Goal: Transaction & Acquisition: Purchase product/service

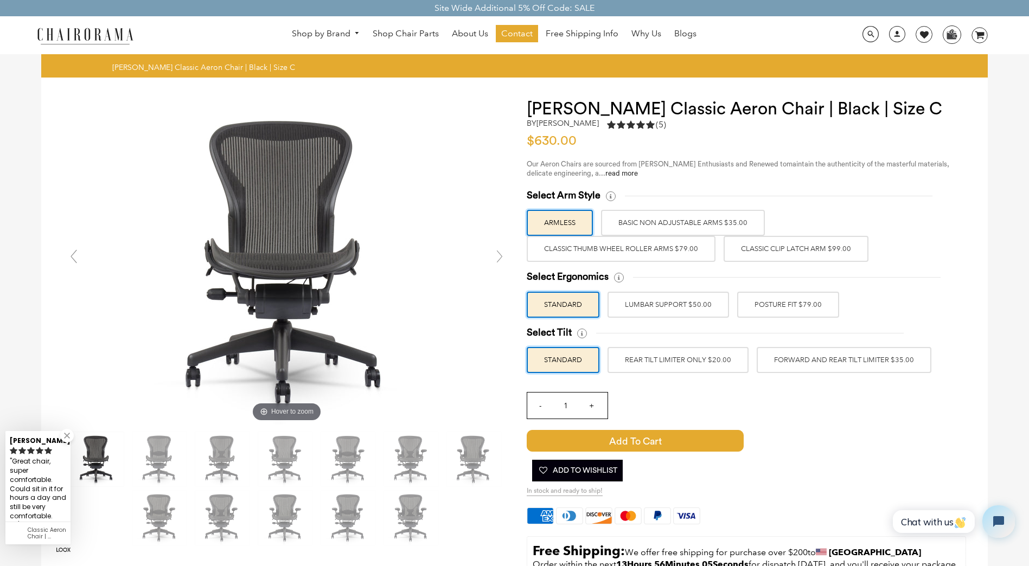
click at [668, 307] on label "LUMBAR SUPPORT $50.00" at bounding box center [667, 305] width 121 height 26
click at [0, 0] on input "LUMBAR SUPPORT $50.00" at bounding box center [0, 0] width 0 height 0
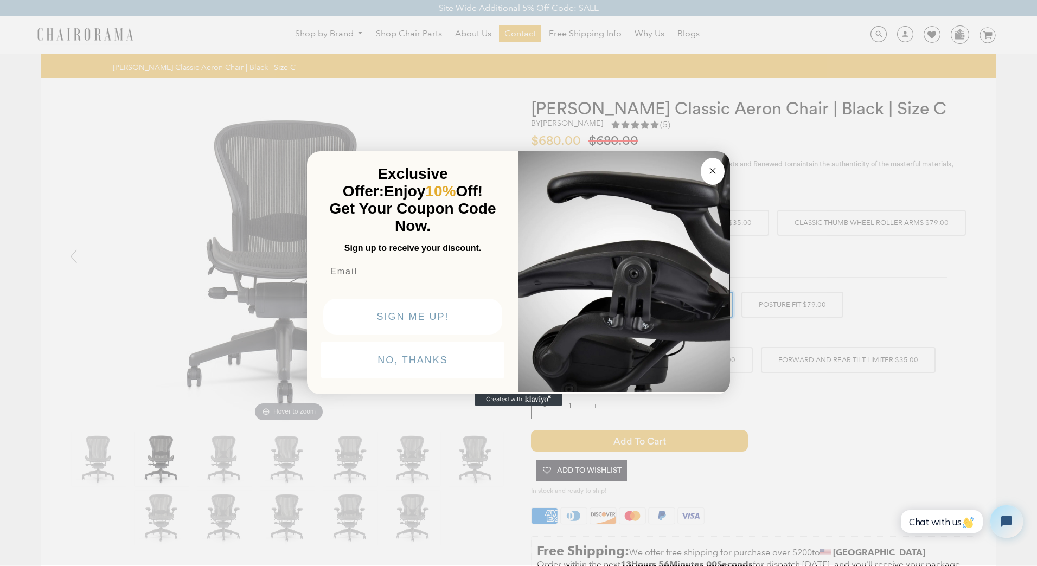
click at [709, 172] on circle "Close dialog" at bounding box center [713, 171] width 12 height 12
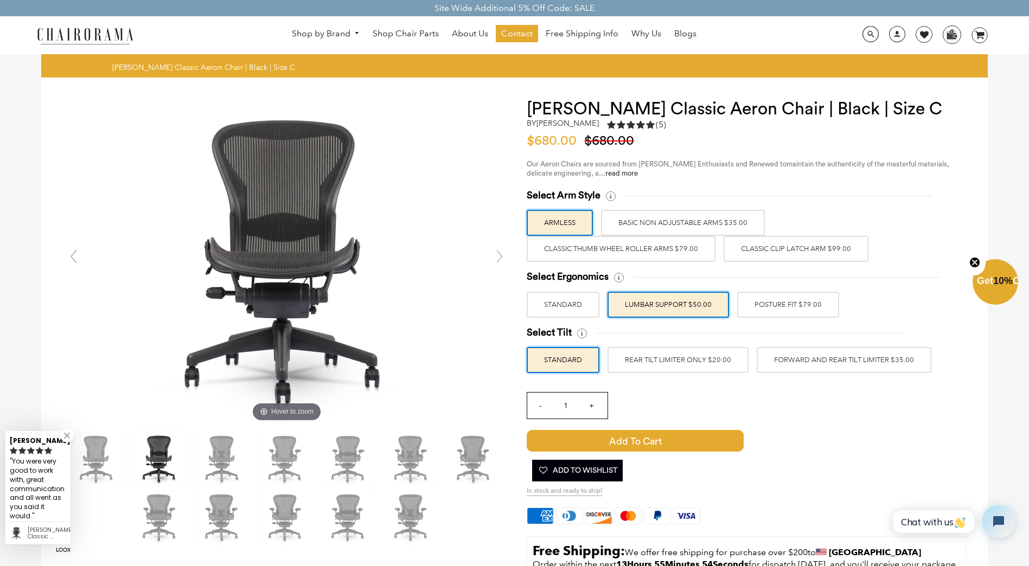
click at [641, 250] on label "Classic Thumb Wheel Roller Arms $79.00" at bounding box center [621, 249] width 189 height 26
click at [0, 0] on input "Classic Thumb Wheel Roller Arms $79.00" at bounding box center [0, 0] width 0 height 0
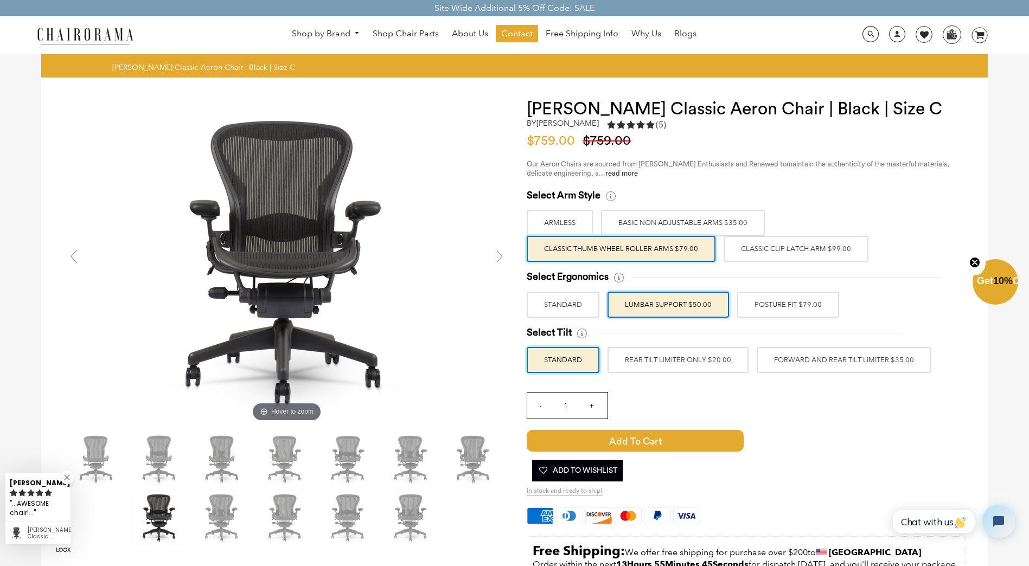
drag, startPoint x: 659, startPoint y: 364, endPoint x: 473, endPoint y: 361, distance: 186.0
click at [473, 361] on div "Hover to zoom" at bounding box center [286, 261] width 447 height 325
click at [820, 362] on label "FORWARD AND REAR TILT LIMITER $35.00" at bounding box center [843, 360] width 175 height 26
click at [0, 0] on input "FORWARD AND REAR TILT LIMITER $35.00" at bounding box center [0, 0] width 0 height 0
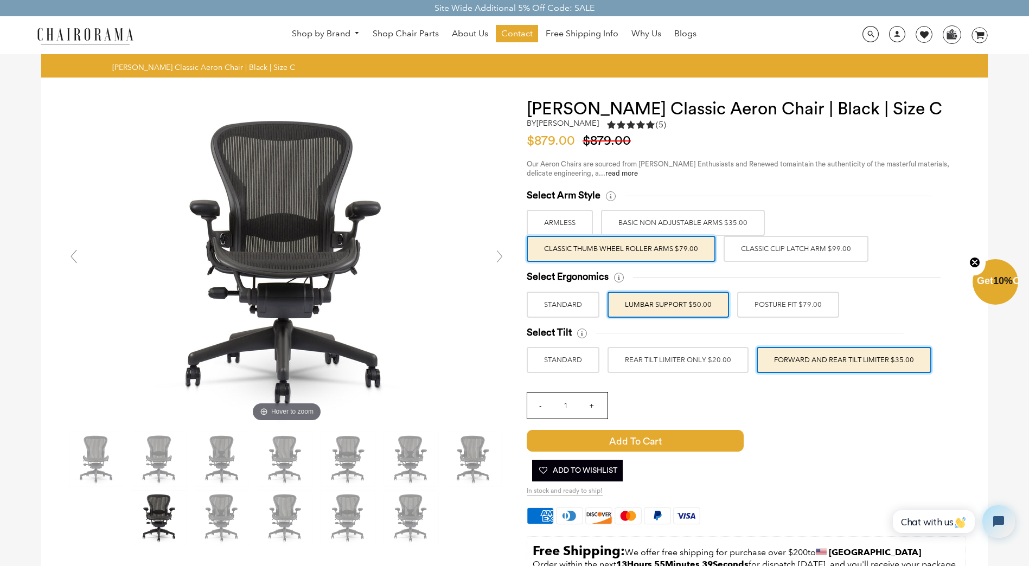
click at [700, 360] on label "REAR TILT LIMITER ONLY $20.00" at bounding box center [677, 360] width 141 height 26
click at [0, 0] on input "REAR TILT LIMITER ONLY $20.00" at bounding box center [0, 0] width 0 height 0
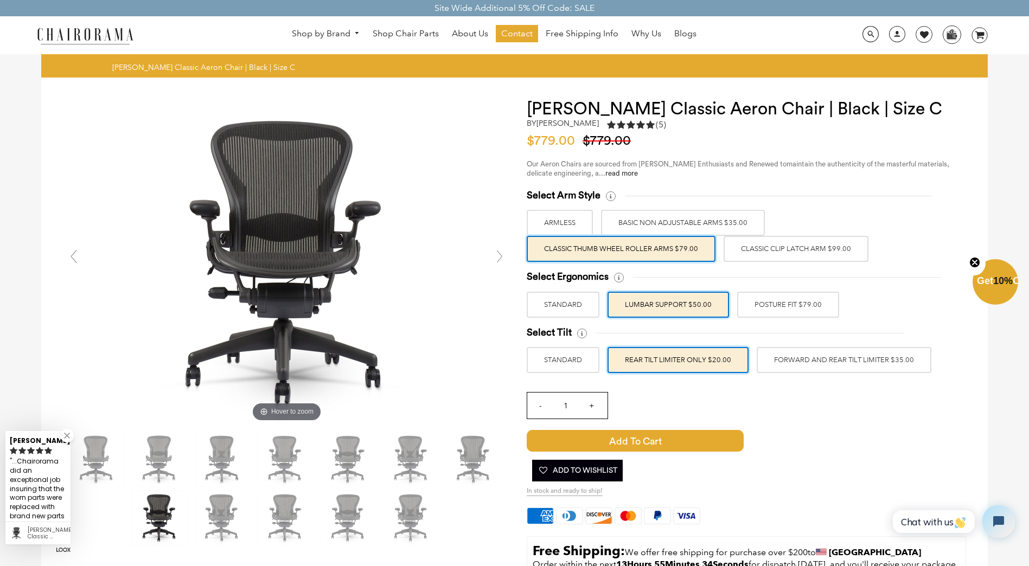
click at [785, 365] on label "FORWARD AND REAR TILT LIMITER $35.00" at bounding box center [843, 360] width 175 height 26
click at [0, 0] on input "FORWARD AND REAR TILT LIMITER $35.00" at bounding box center [0, 0] width 0 height 0
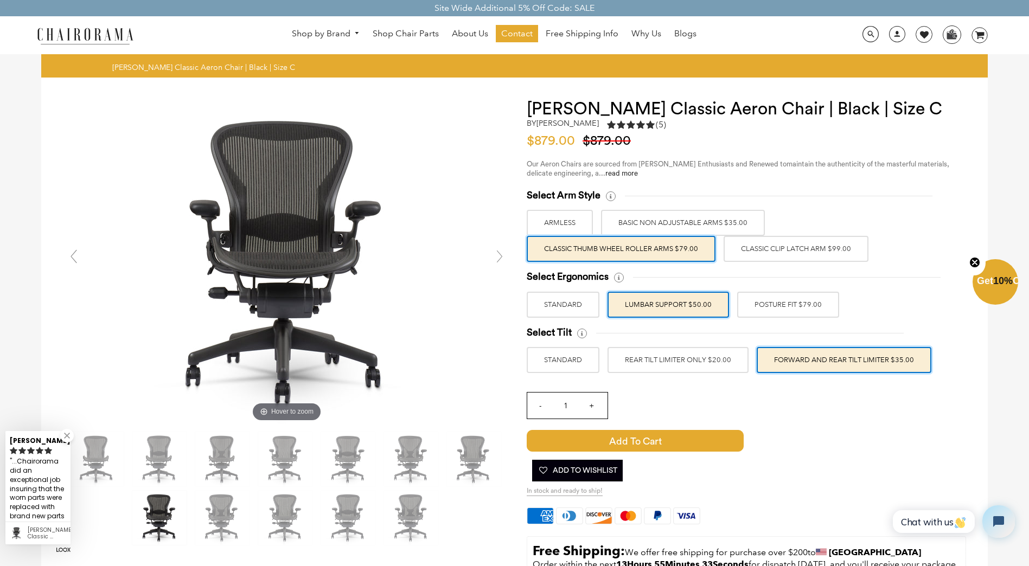
click at [689, 362] on label "REAR TILT LIMITER ONLY $20.00" at bounding box center [677, 360] width 141 height 26
click at [0, 0] on input "REAR TILT LIMITER ONLY $20.00" at bounding box center [0, 0] width 0 height 0
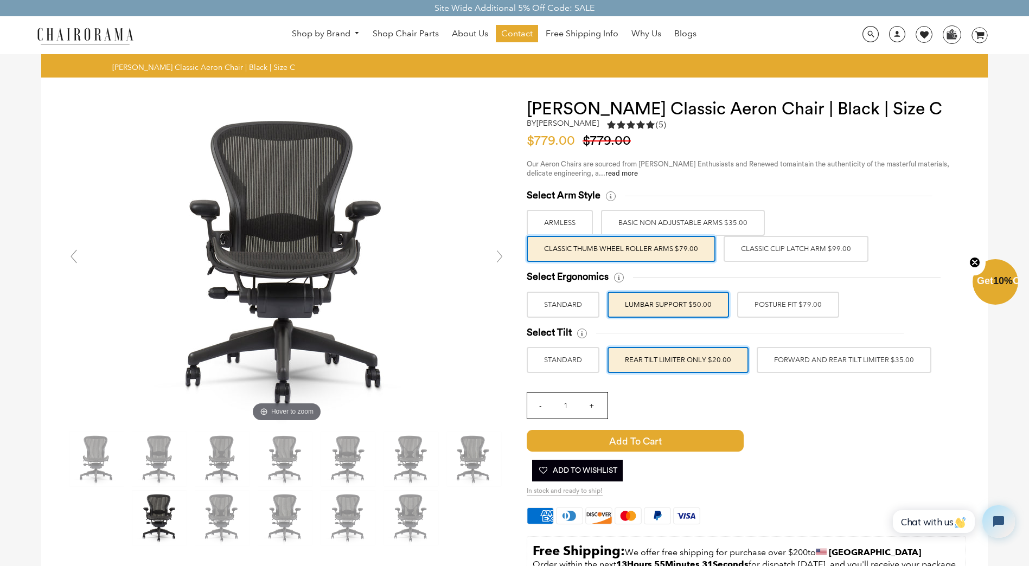
click at [775, 357] on label "FORWARD AND REAR TILT LIMITER $35.00" at bounding box center [843, 360] width 175 height 26
click at [0, 0] on input "FORWARD AND REAR TILT LIMITER $35.00" at bounding box center [0, 0] width 0 height 0
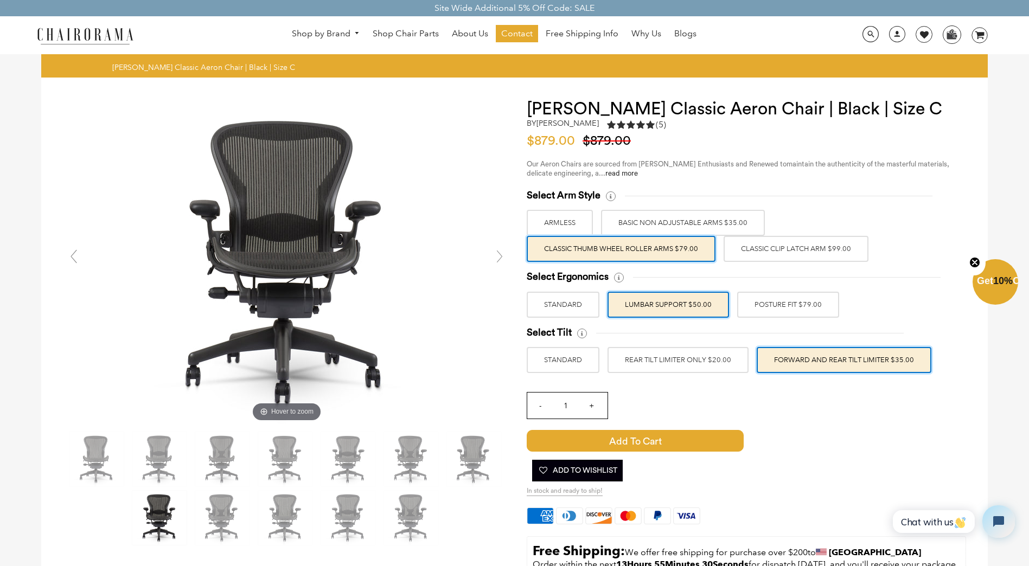
click at [702, 365] on label "REAR TILT LIMITER ONLY $20.00" at bounding box center [677, 360] width 141 height 26
click at [0, 0] on input "REAR TILT LIMITER ONLY $20.00" at bounding box center [0, 0] width 0 height 0
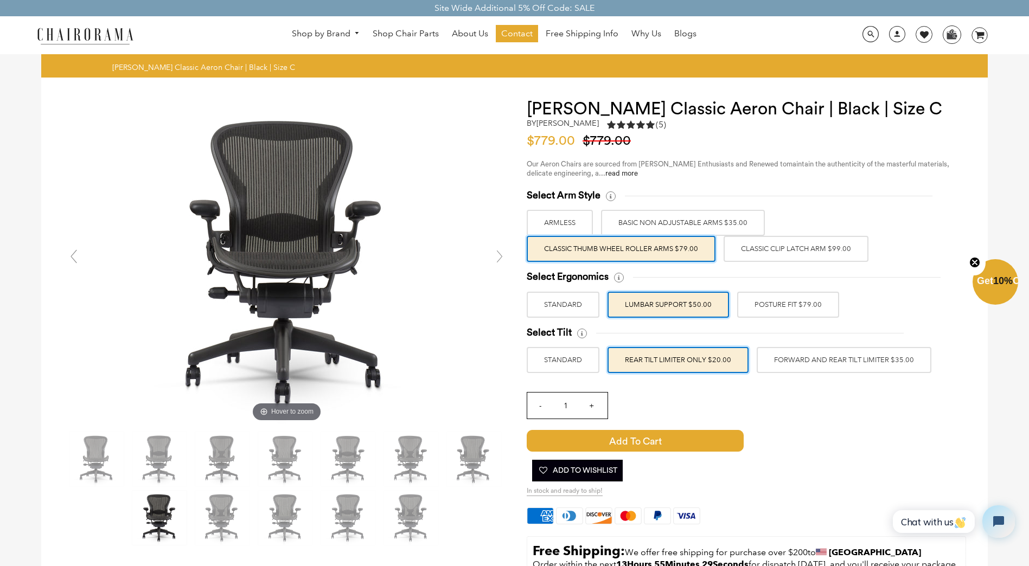
click at [568, 358] on label "STANDARD" at bounding box center [563, 360] width 73 height 26
click at [0, 0] on input "STANDARD" at bounding box center [0, 0] width 0 height 0
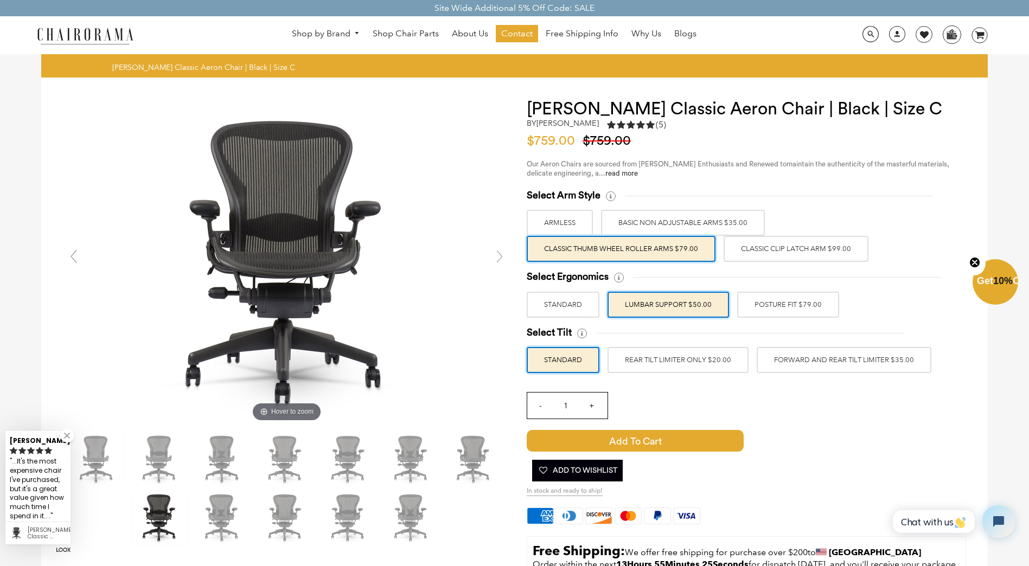
click at [645, 357] on label "REAR TILT LIMITER ONLY $20.00" at bounding box center [677, 360] width 141 height 26
click at [0, 0] on input "REAR TILT LIMITER ONLY $20.00" at bounding box center [0, 0] width 0 height 0
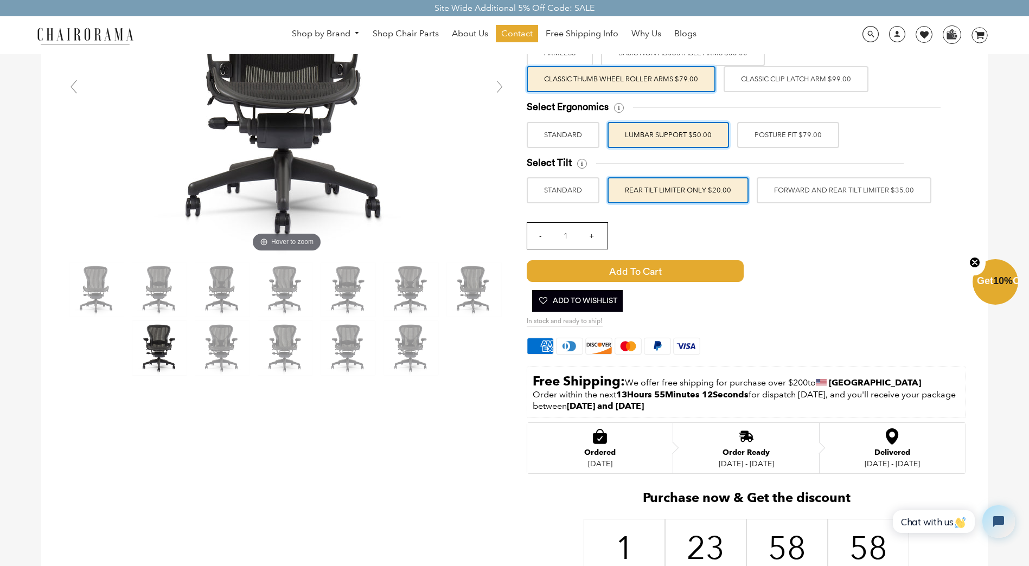
scroll to position [108, 0]
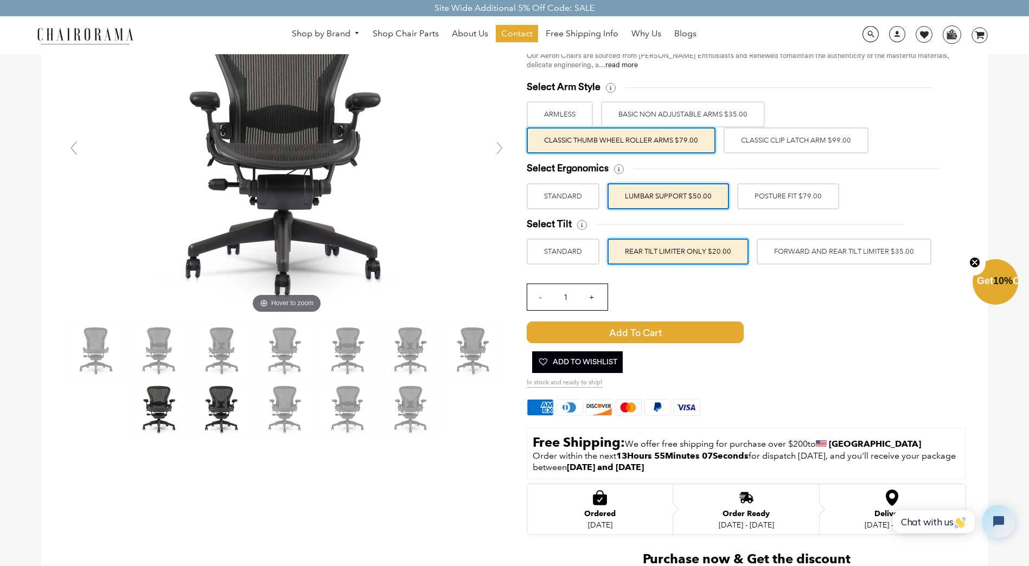
click at [227, 409] on img at bounding box center [222, 409] width 54 height 54
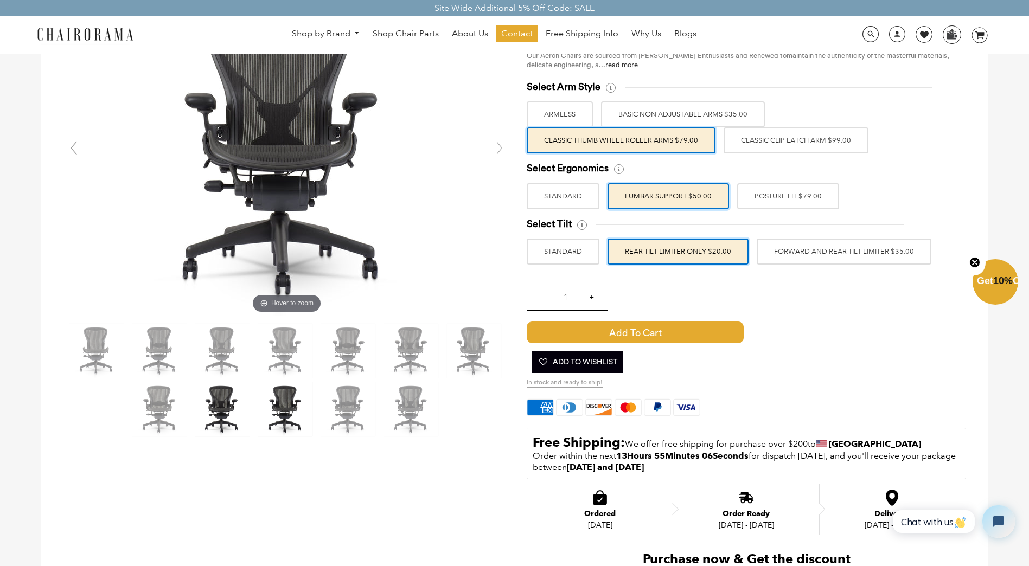
click at [288, 410] on img at bounding box center [285, 409] width 54 height 54
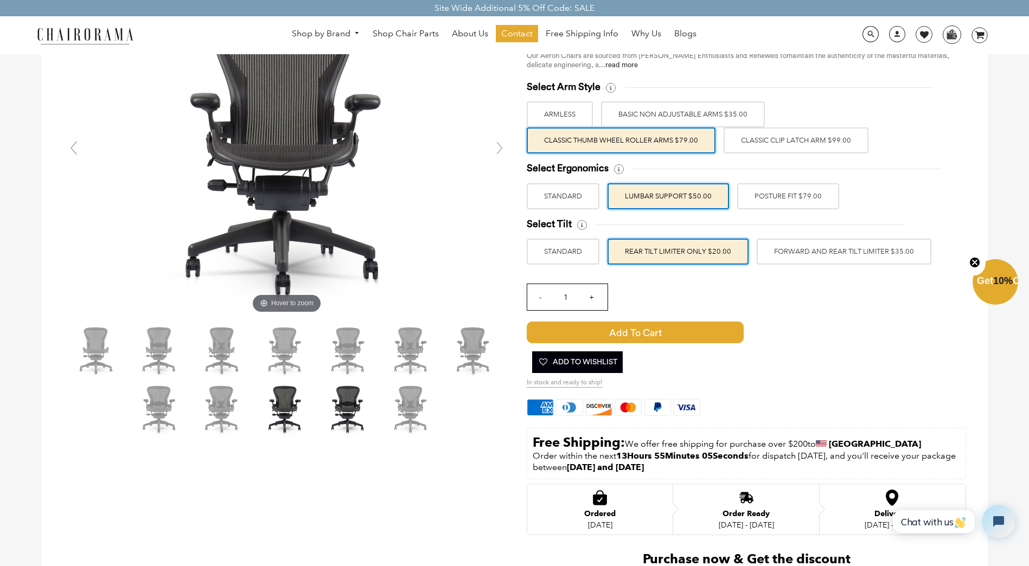
click at [343, 410] on img at bounding box center [348, 409] width 54 height 54
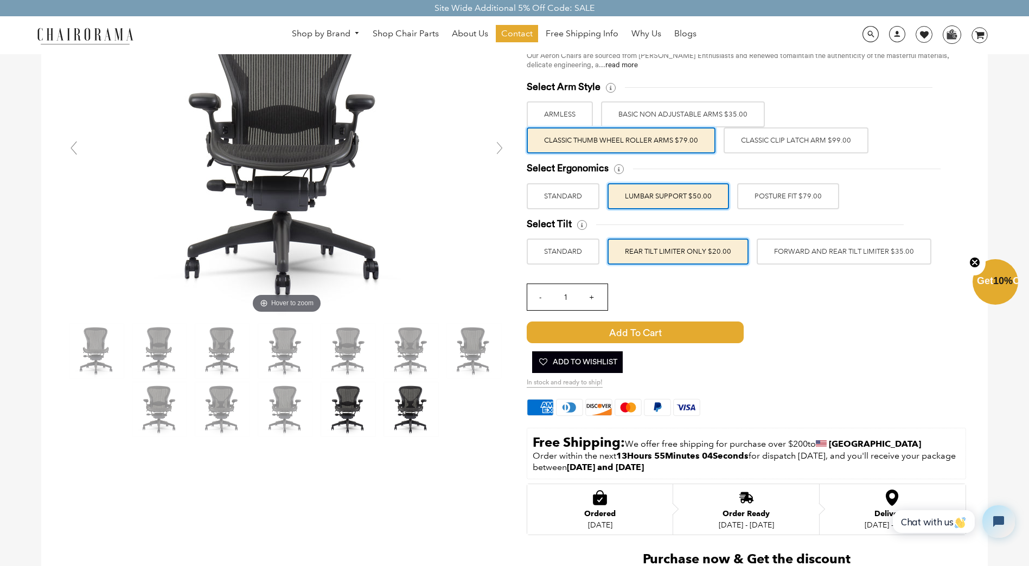
click at [415, 408] on img at bounding box center [411, 409] width 54 height 54
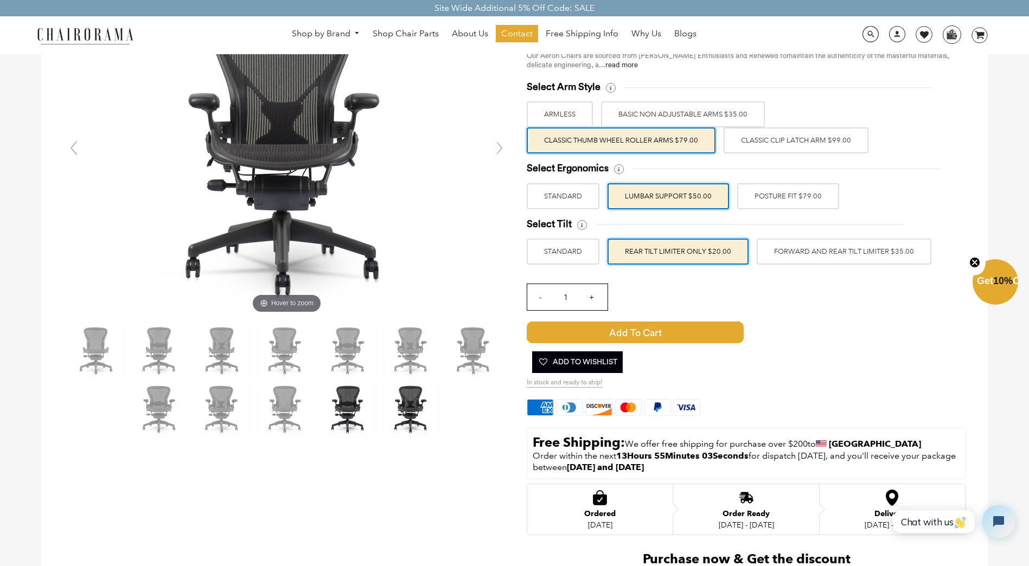
click at [350, 408] on img at bounding box center [348, 409] width 54 height 54
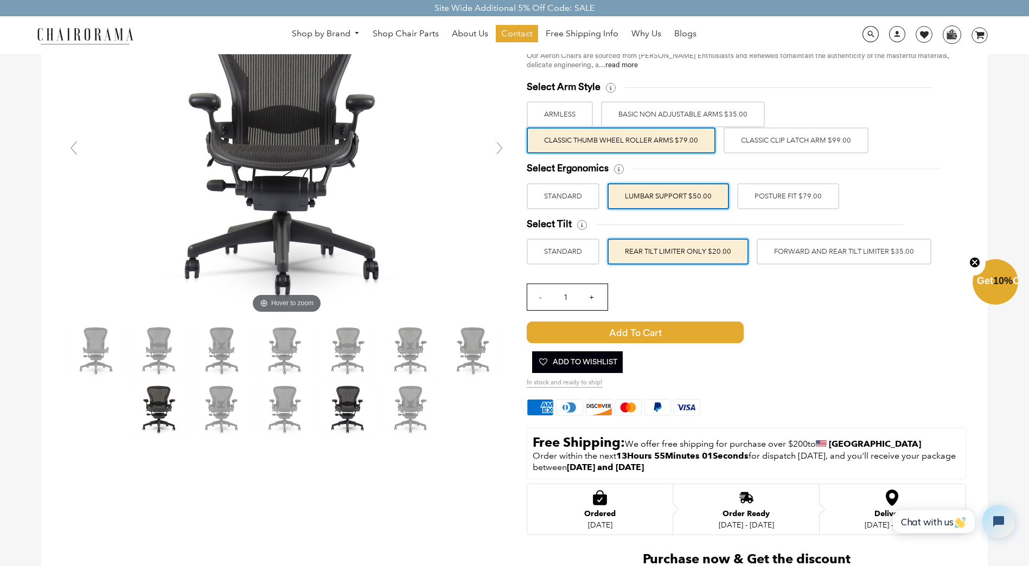
click at [158, 409] on img at bounding box center [159, 409] width 54 height 54
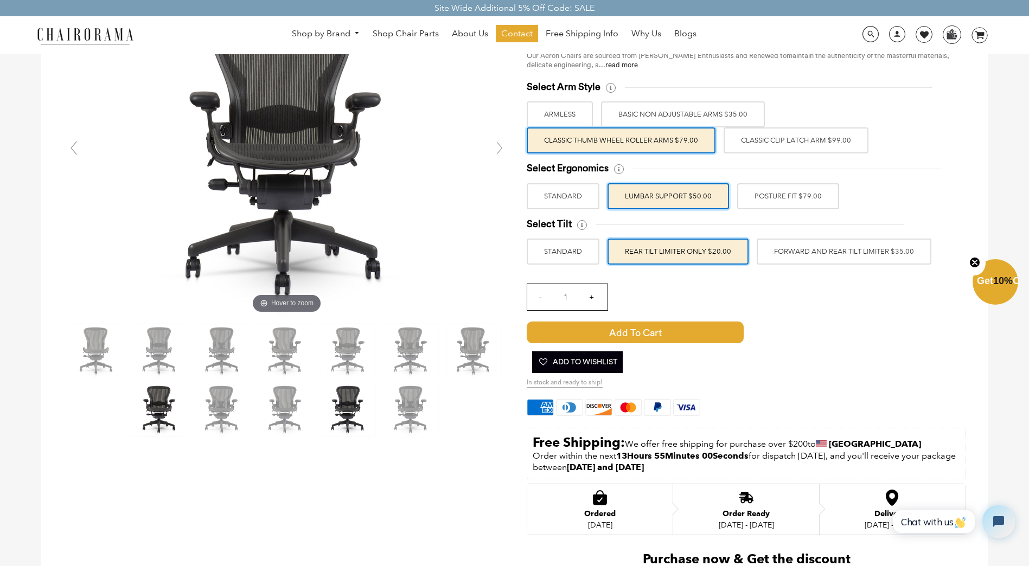
click at [349, 412] on img at bounding box center [348, 409] width 54 height 54
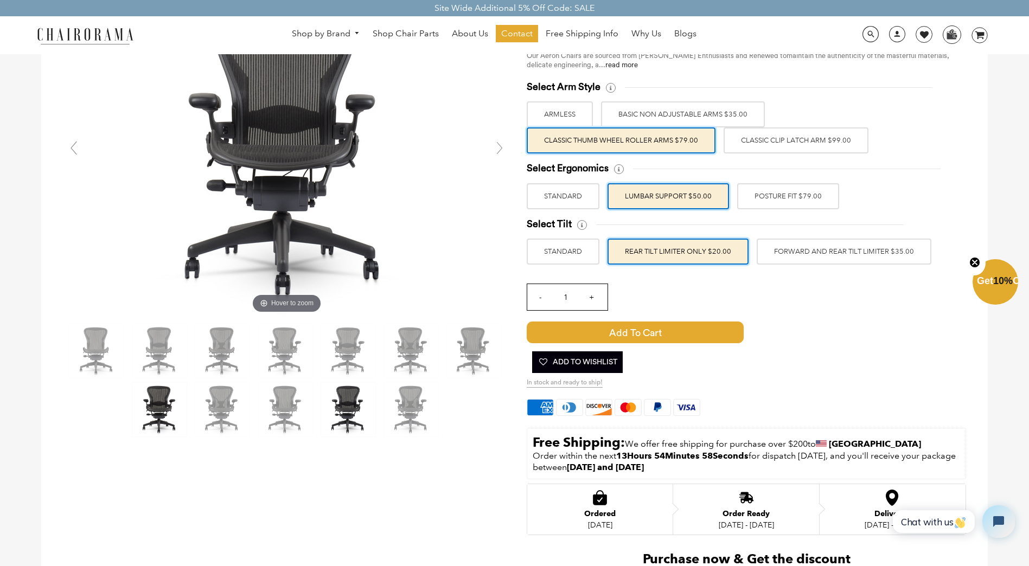
click at [164, 406] on img at bounding box center [159, 409] width 54 height 54
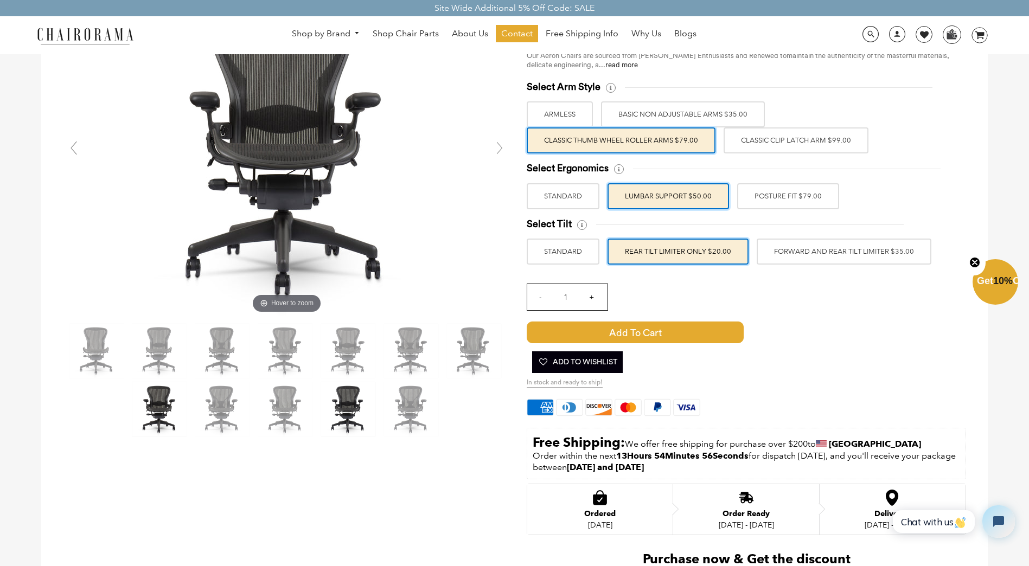
click at [349, 407] on img at bounding box center [348, 409] width 54 height 54
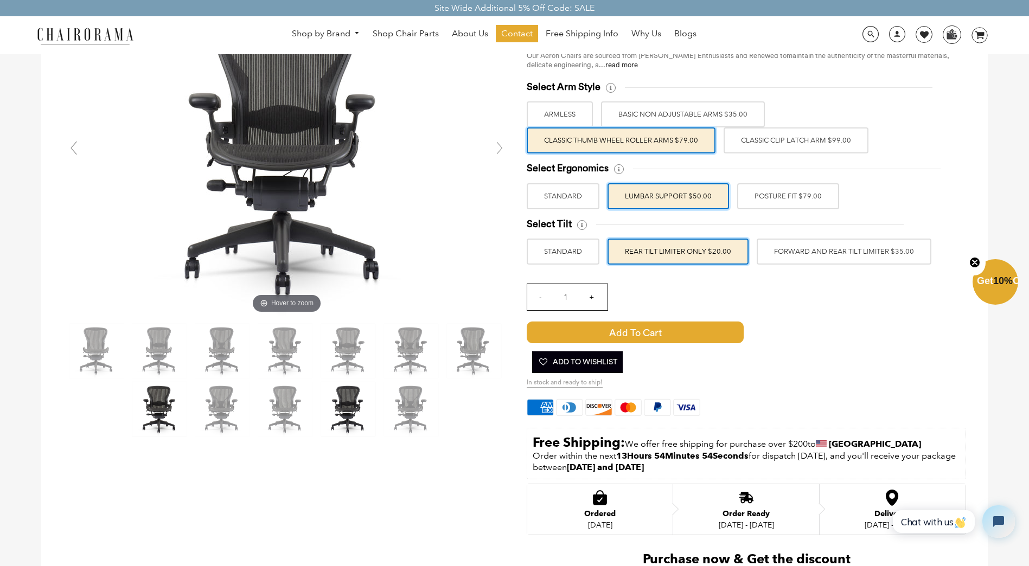
click at [160, 409] on img at bounding box center [159, 409] width 54 height 54
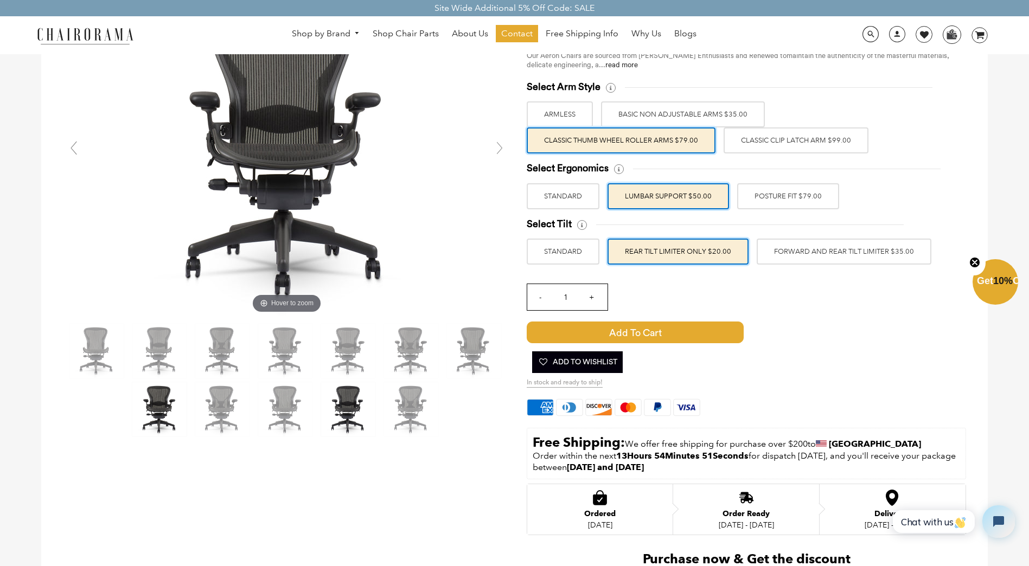
click at [347, 416] on img at bounding box center [348, 409] width 54 height 54
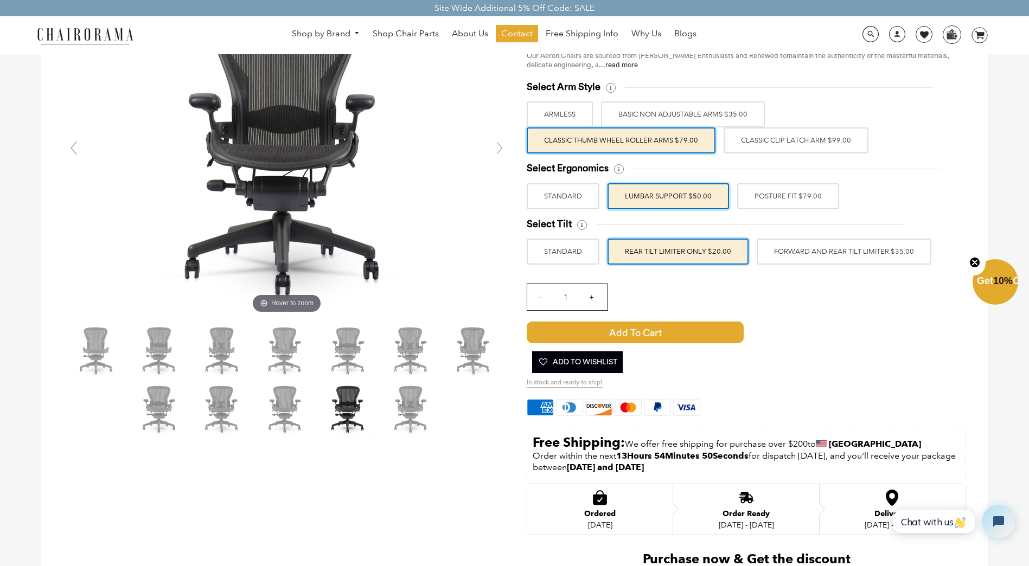
scroll to position [0, 0]
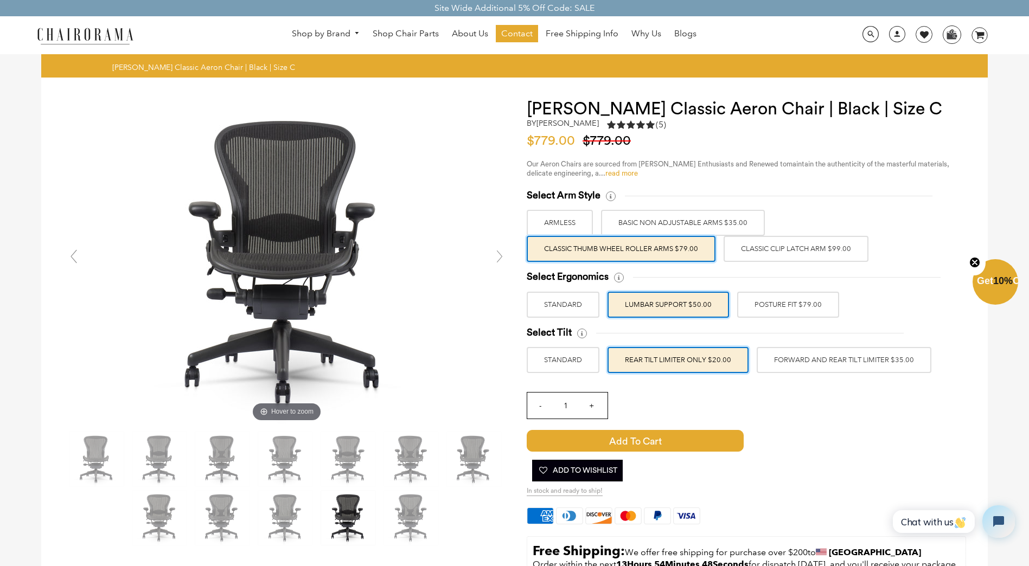
click at [628, 173] on link "read more" at bounding box center [621, 173] width 33 height 7
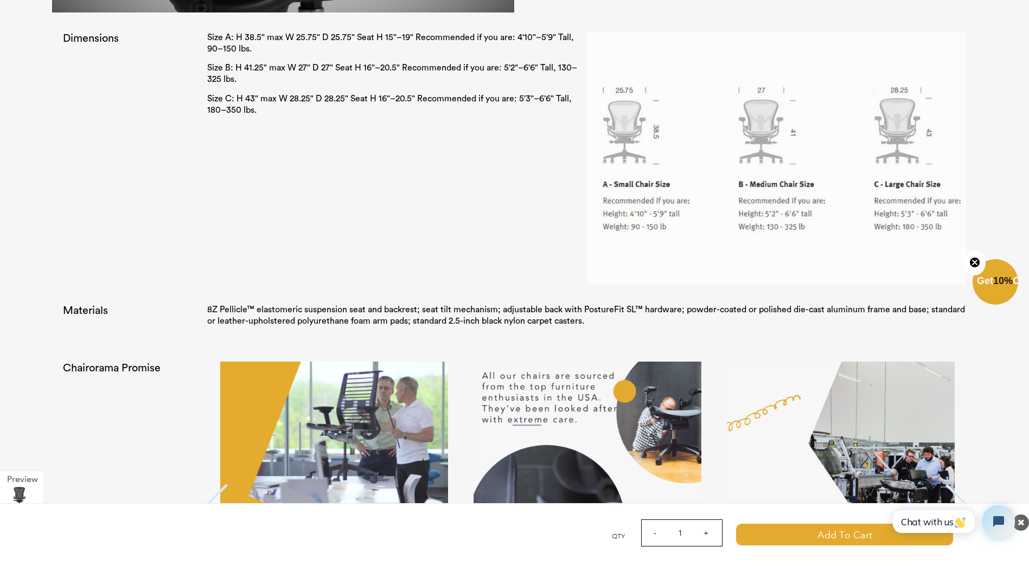
scroll to position [2164, 0]
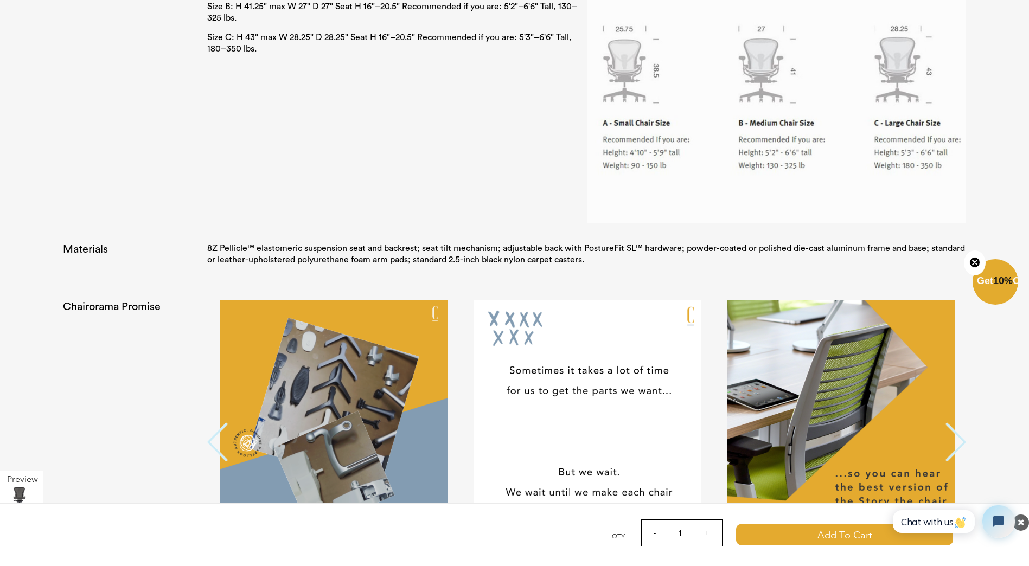
drag, startPoint x: 473, startPoint y: 227, endPoint x: 380, endPoint y: 206, distance: 96.0
click at [380, 206] on div "Size A: H 38.5" max W 25.75" D 25.75" Seat H 15"–19" Recommended if you are: 4'…" at bounding box center [586, 101] width 759 height 261
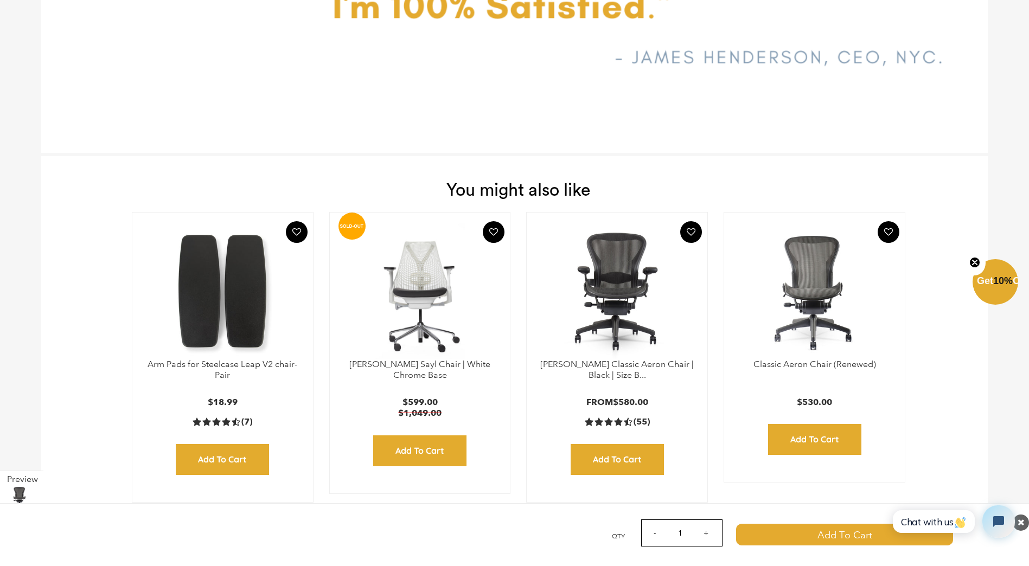
scroll to position [3736, 0]
